Goal: Transaction & Acquisition: Purchase product/service

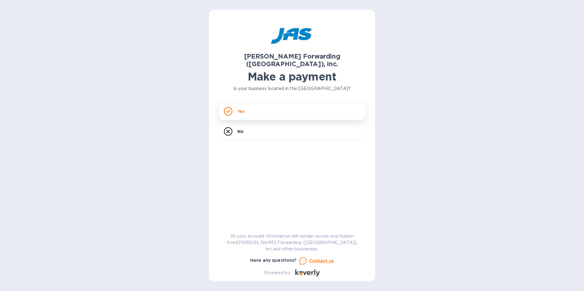
click at [230, 107] on icon at bounding box center [228, 111] width 9 height 9
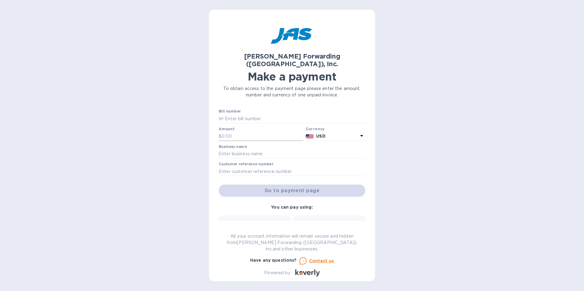
click at [249, 132] on input "text" at bounding box center [262, 136] width 82 height 9
type input "834.02"
type input "M Design Village LLC"
click at [281, 167] on input "text" at bounding box center [292, 171] width 147 height 9
type input "Ch. 11 Settlement Payment"
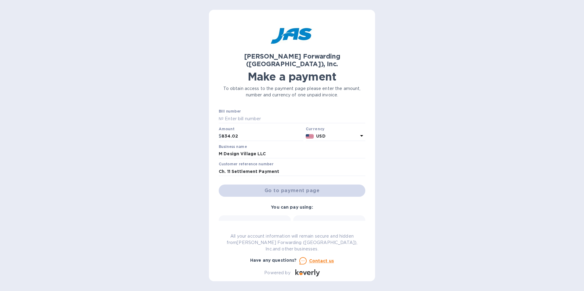
click at [279, 184] on div "Go to payment page" at bounding box center [291, 191] width 149 height 15
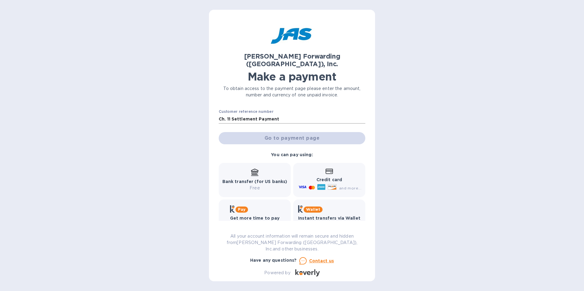
scroll to position [55, 0]
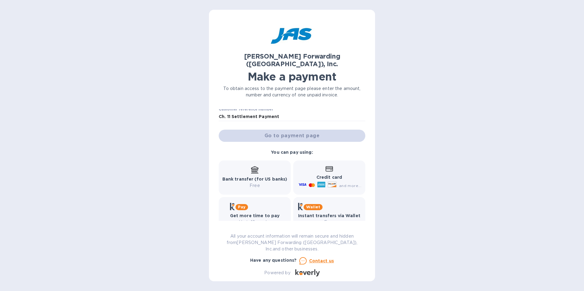
click at [254, 177] on b "Bank transfer (for US banks)" at bounding box center [254, 179] width 65 height 5
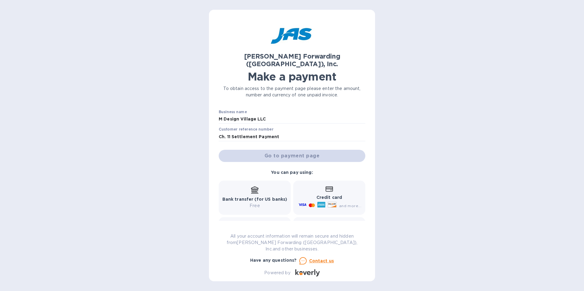
scroll to position [0, 0]
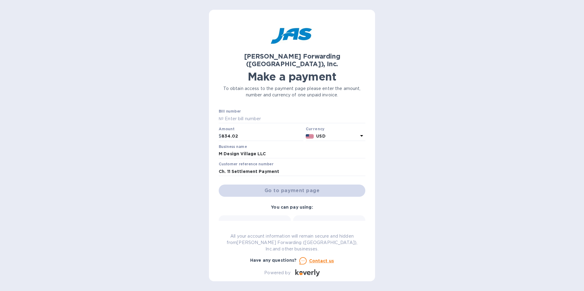
click at [261, 224] on div "Bank transfer (for US banks) Free" at bounding box center [254, 232] width 65 height 23
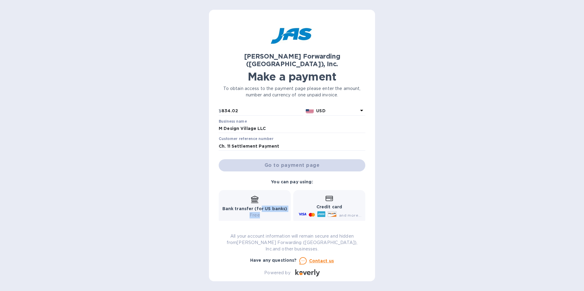
scroll to position [55, 0]
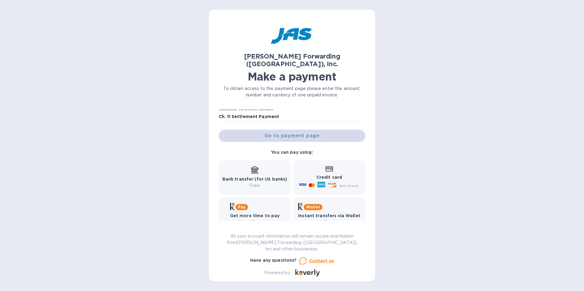
drag, startPoint x: 250, startPoint y: 170, endPoint x: 178, endPoint y: 171, distance: 72.4
click at [181, 171] on div "[PERSON_NAME] Forwarding ([GEOGRAPHIC_DATA]), Inc. Make a payment To obtain acc…" at bounding box center [292, 145] width 584 height 291
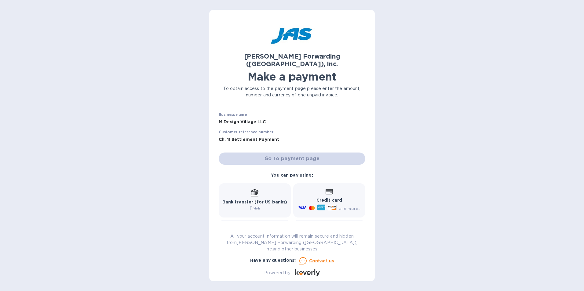
scroll to position [0, 0]
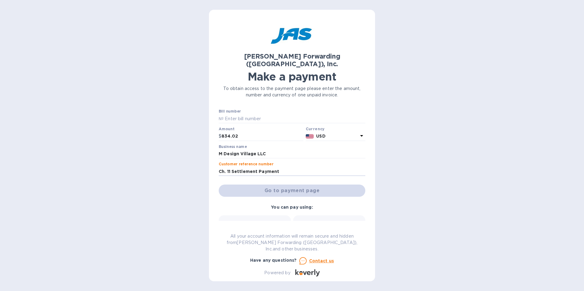
drag, startPoint x: 282, startPoint y: 166, endPoint x: 193, endPoint y: 164, distance: 88.9
click at [193, 164] on div "[PERSON_NAME] Forwarding ([GEOGRAPHIC_DATA]), Inc. Make a payment To obtain acc…" at bounding box center [292, 145] width 584 height 291
click at [250, 184] on div "Go to payment page" at bounding box center [291, 191] width 149 height 15
click at [229, 114] on input "text" at bounding box center [295, 118] width 142 height 9
click at [219, 116] on p "№" at bounding box center [221, 119] width 5 height 6
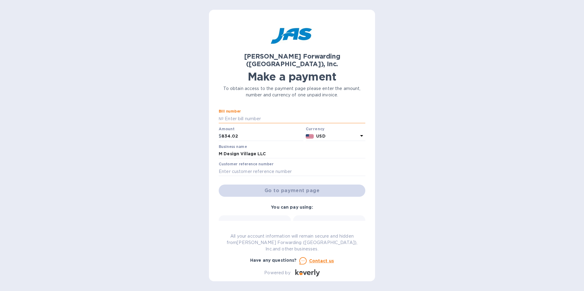
click at [251, 114] on input "text" at bounding box center [295, 118] width 142 height 9
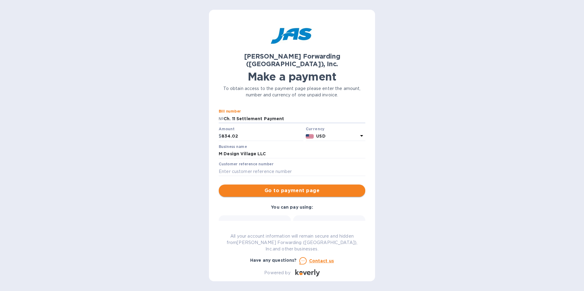
type input "Ch. 11 Settlement Payment"
click at [308, 187] on span "Go to payment page" at bounding box center [292, 190] width 137 height 7
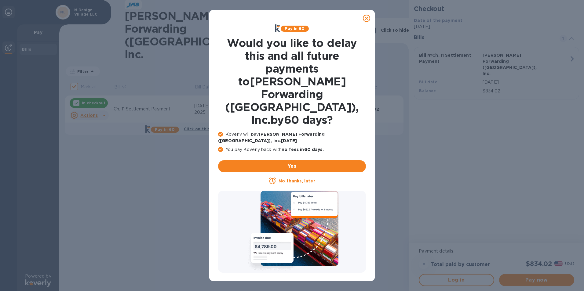
click at [293, 179] on u "No thanks, later" at bounding box center [297, 181] width 36 height 5
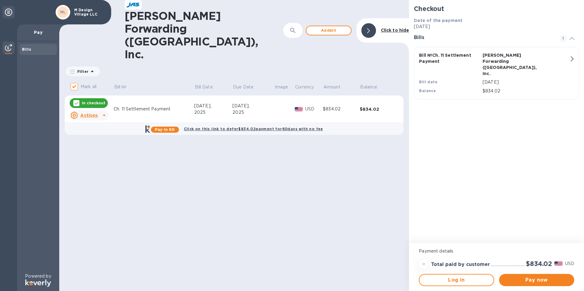
click at [99, 111] on div at bounding box center [104, 116] width 10 height 10
click at [99, 82] on div at bounding box center [292, 145] width 584 height 291
click at [533, 281] on span "Pay now" at bounding box center [536, 280] width 65 height 7
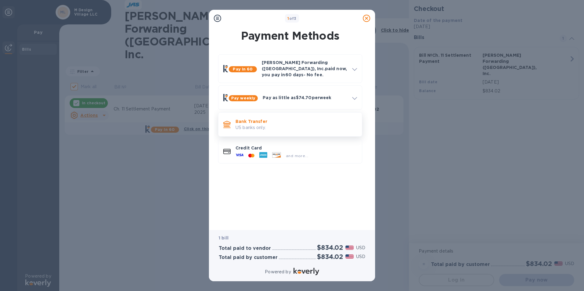
click at [284, 119] on p "Bank Transfer" at bounding box center [297, 122] width 122 height 6
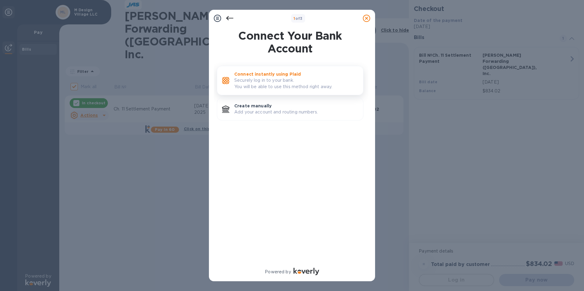
click at [278, 82] on p "Securely log in to your bank. You will be able to use this method right away." at bounding box center [296, 83] width 124 height 13
